Goal: Contribute content

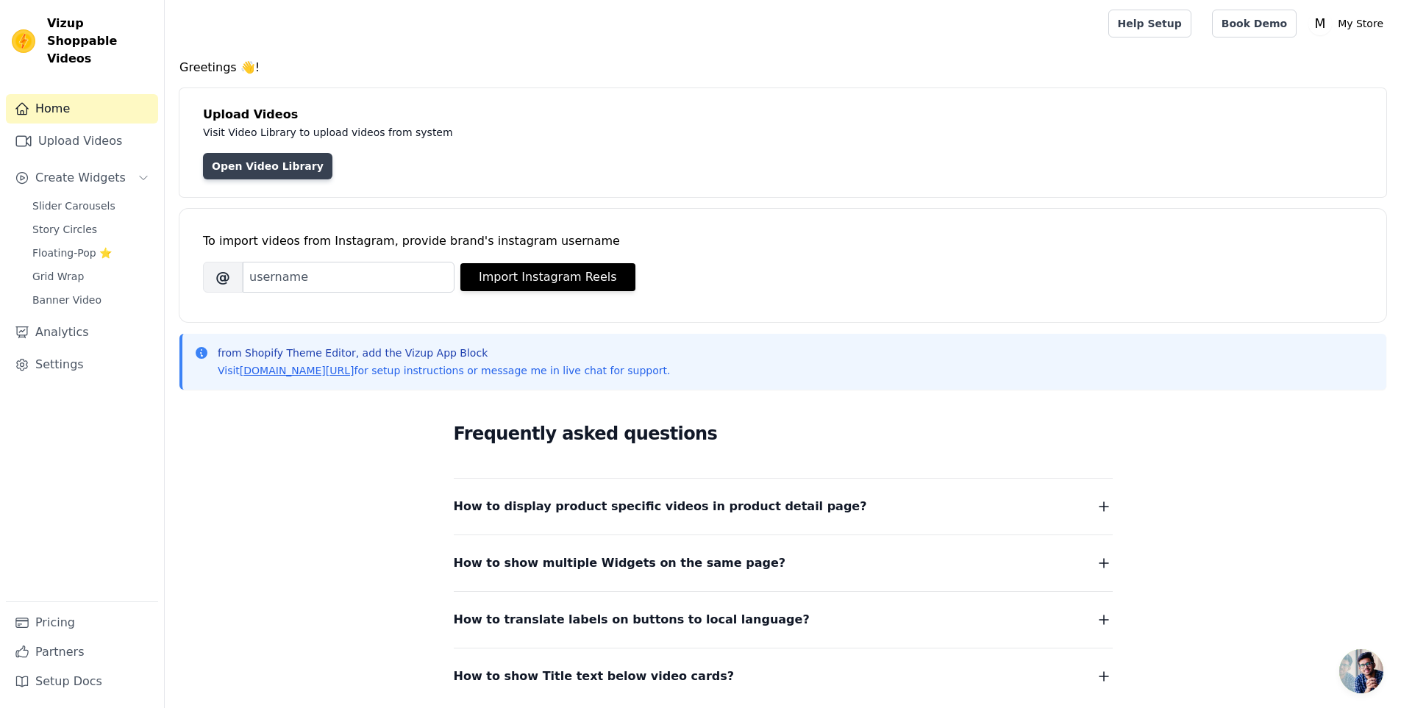
click at [279, 167] on link "Open Video Library" at bounding box center [267, 166] width 129 height 26
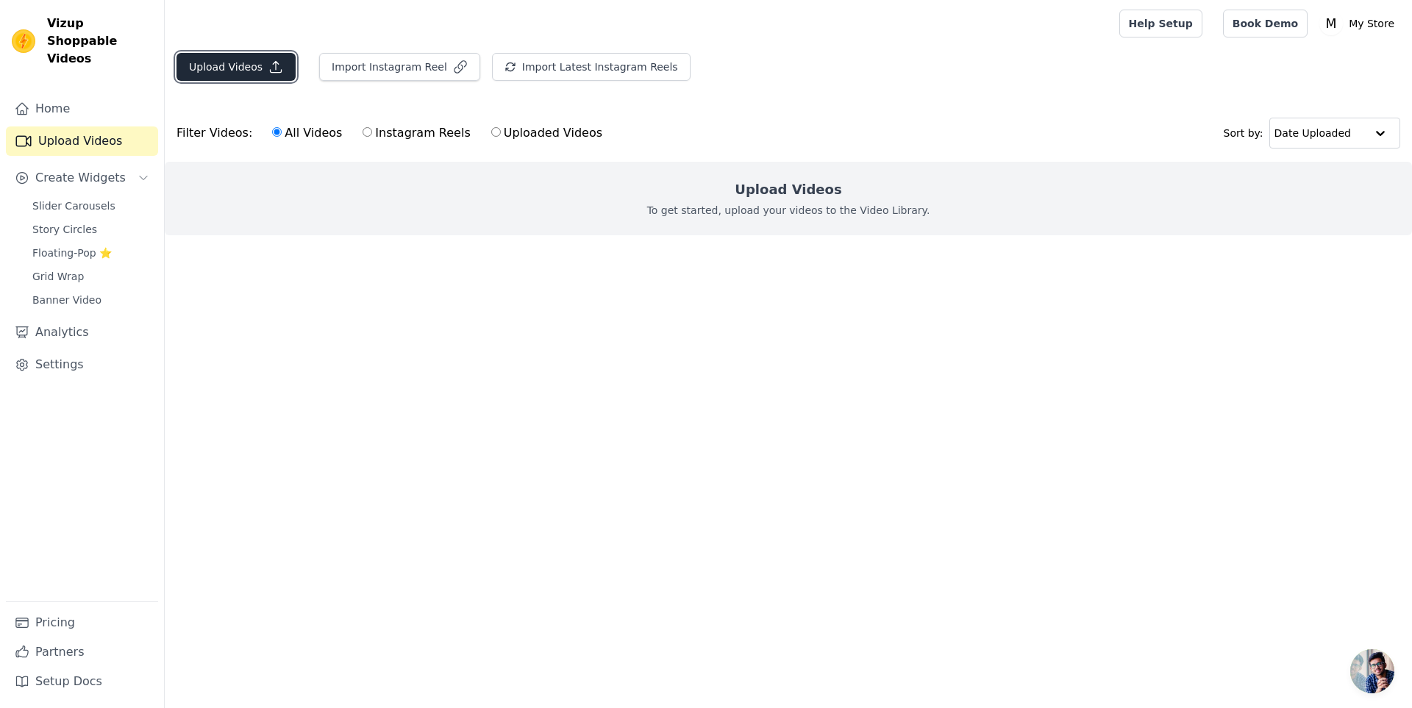
click at [228, 70] on button "Upload Videos" at bounding box center [235, 67] width 119 height 28
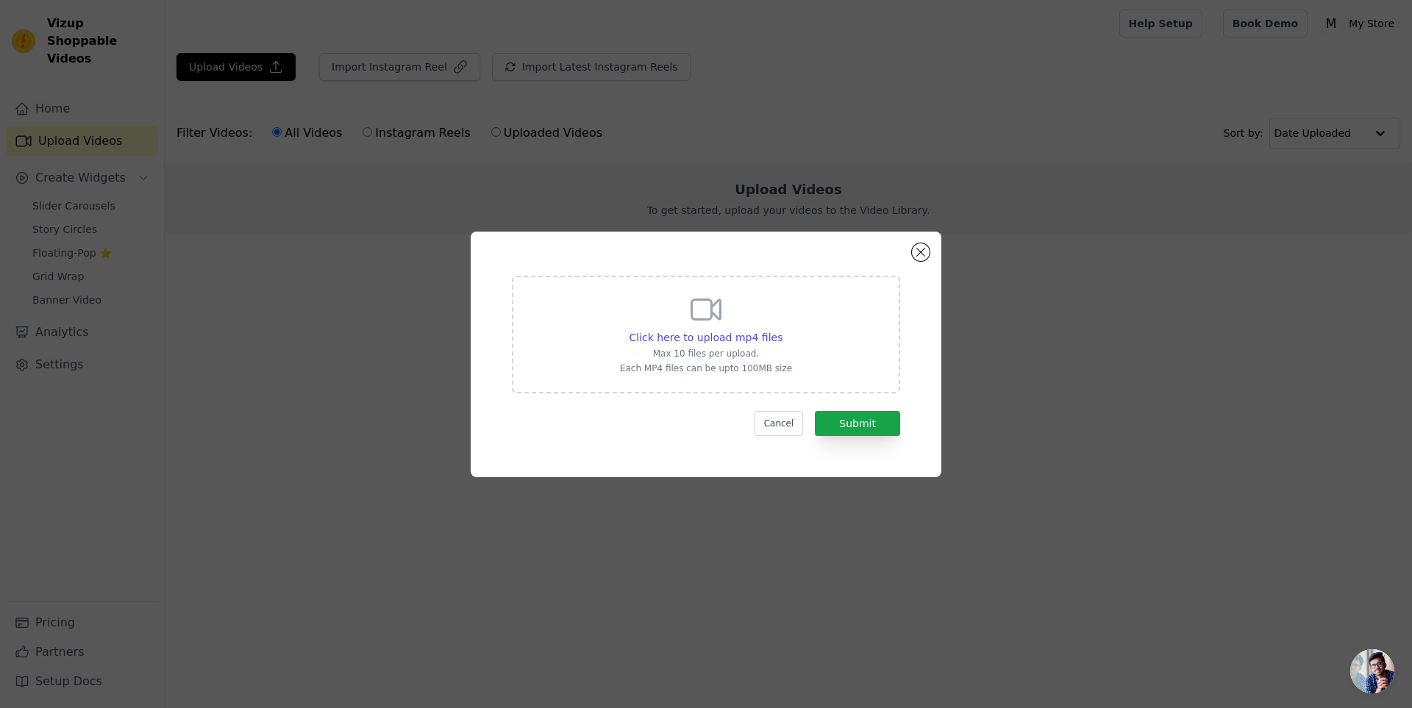
click at [705, 308] on icon at bounding box center [705, 309] width 35 height 35
click at [782, 329] on input "Click here to upload mp4 files Max 10 files per upload. Each MP4 files can be u…" at bounding box center [782, 329] width 1 height 1
type input "C:\fakepath\be21f66654834584ab94f47f52150972.HD-1080p-7.2Mbps-42347152.mp4"
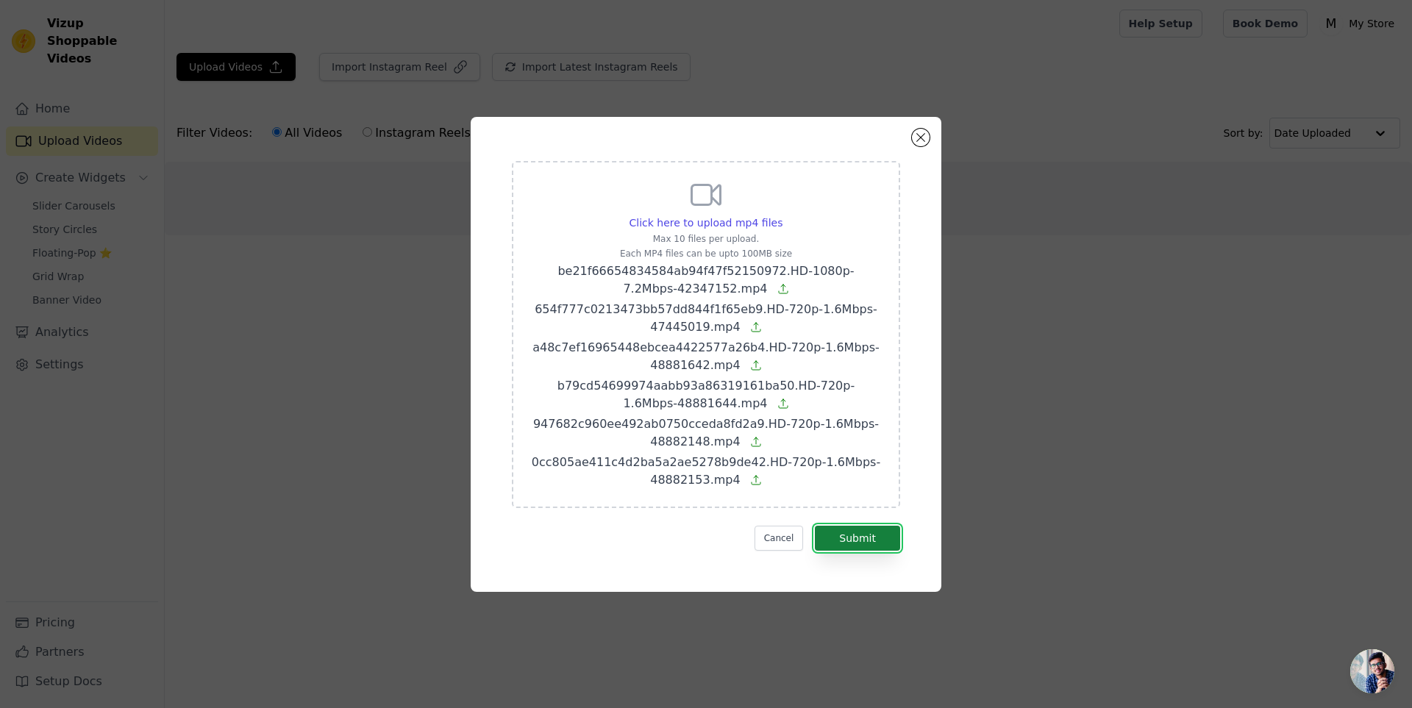
click at [864, 542] on button "Submit" at bounding box center [857, 538] width 85 height 25
